Goal: Information Seeking & Learning: Compare options

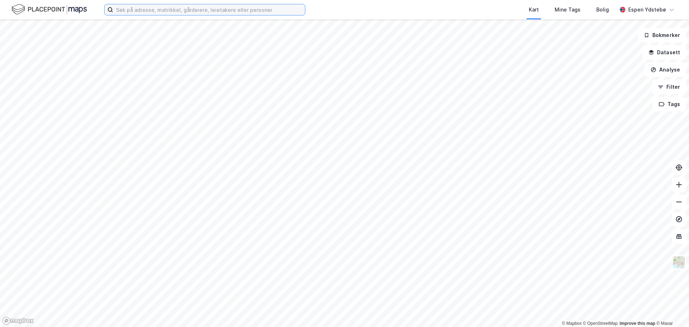
click at [147, 11] on input at bounding box center [209, 9] width 192 height 11
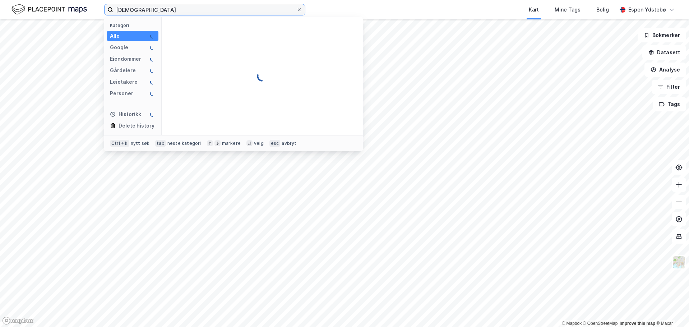
type input "[DEMOGRAPHIC_DATA]"
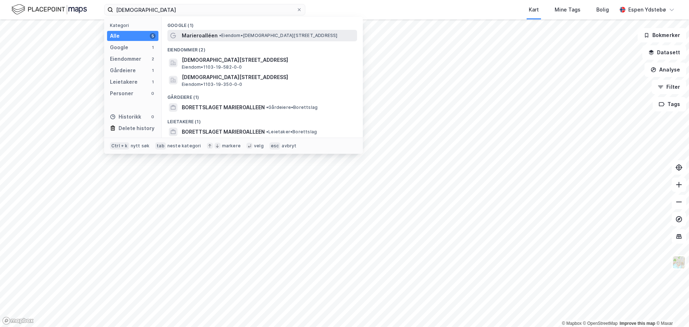
click at [266, 32] on div "Marieroalléen • Eiendom • [STREET_ADDRESS]" at bounding box center [269, 35] width 174 height 9
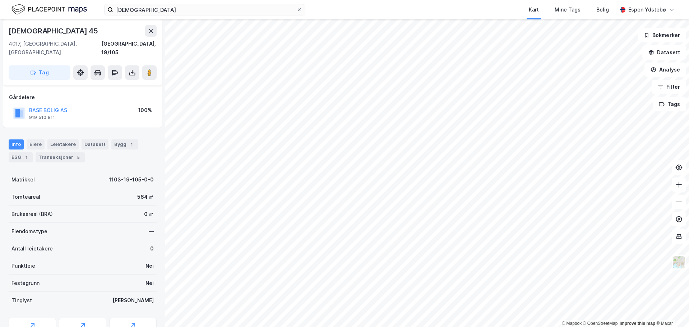
scroll to position [64, 0]
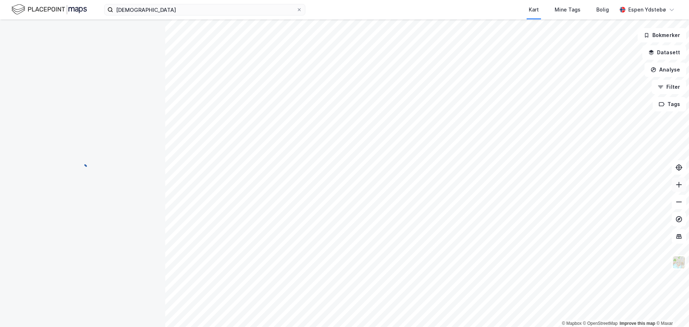
scroll to position [64, 0]
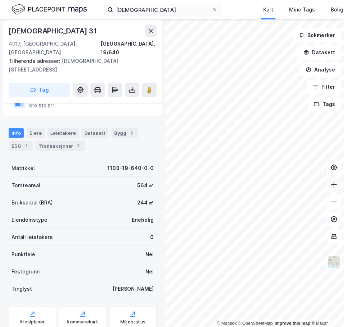
scroll to position [64, 0]
